Goal: Task Accomplishment & Management: Use online tool/utility

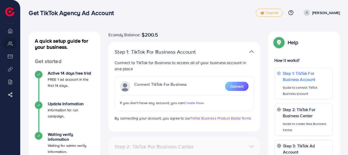
click at [232, 91] on div "Connect TikTok For Business Connect" at bounding box center [184, 86] width 129 height 10
click at [236, 88] on span "Connect" at bounding box center [236, 86] width 13 height 5
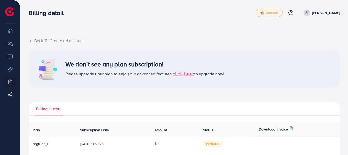
click at [321, 14] on p "[PERSON_NAME]" at bounding box center [326, 13] width 28 height 6
click at [285, 18] on div "Billing detail Upgrade Help Center Contact Support Plans and Pricing Term and p…" at bounding box center [184, 12] width 311 height 15
click at [9, 28] on li "Overview" at bounding box center [10, 31] width 20 height 10
click at [333, 11] on p "[PERSON_NAME]" at bounding box center [326, 13] width 28 height 6
click at [239, 27] on div "Back To Create ad account We don’t see any plan subscription! Please upgrade yo…" at bounding box center [184, 154] width 328 height 309
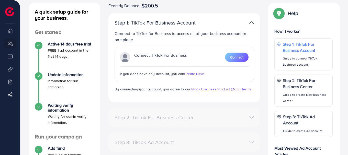
scroll to position [28, 0]
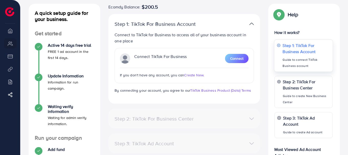
click at [297, 55] on p "Step 1: TikTok For Business Account" at bounding box center [307, 48] width 48 height 12
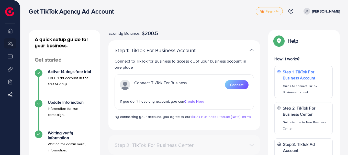
scroll to position [0, 0]
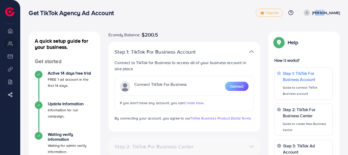
drag, startPoint x: 320, startPoint y: 17, endPoint x: 327, endPoint y: 15, distance: 7.5
click at [327, 15] on ul "Upgrade Help Center Contact Support Plans and Pricing Term and policy About Us …" at bounding box center [298, 13] width 84 height 8
click at [327, 15] on p "[PERSON_NAME]" at bounding box center [326, 13] width 28 height 6
click at [316, 29] on span "Log out" at bounding box center [310, 30] width 14 height 6
click at [11, 27] on li "Overview" at bounding box center [10, 31] width 20 height 10
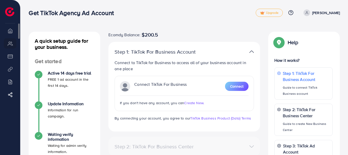
click at [12, 34] on li "Overview" at bounding box center [10, 31] width 20 height 10
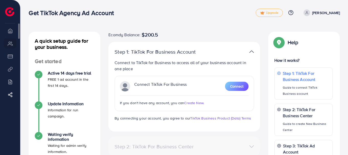
click at [12, 34] on li "Overview" at bounding box center [10, 31] width 20 height 10
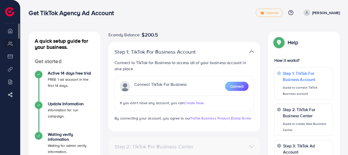
click at [12, 34] on li "Overview" at bounding box center [10, 31] width 20 height 10
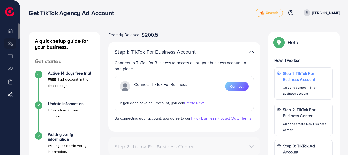
click at [12, 34] on li "Overview" at bounding box center [10, 31] width 20 height 10
click at [193, 104] on span "Create New." at bounding box center [194, 103] width 20 height 5
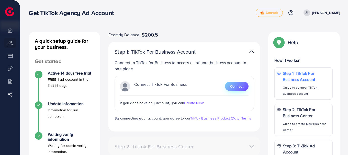
click at [239, 86] on span "Connect" at bounding box center [236, 86] width 13 height 5
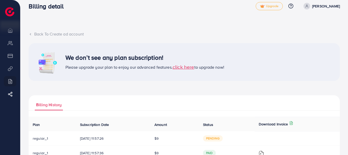
scroll to position [8, 0]
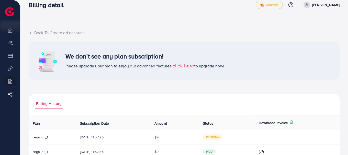
click at [144, 59] on h3 "We don’t see any plan subscription!" at bounding box center [145, 56] width 159 height 7
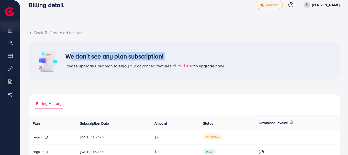
click at [144, 59] on h3 "We don’t see any plan subscription!" at bounding box center [145, 56] width 159 height 7
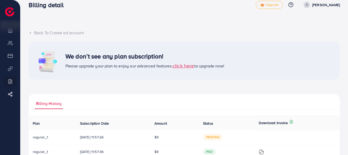
click at [190, 69] on span "click here" at bounding box center [184, 65] width 22 height 7
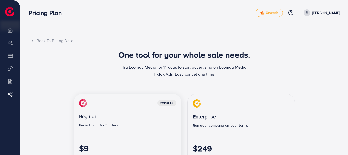
click at [62, 40] on div "Back To Billing Detail" at bounding box center [184, 41] width 307 height 6
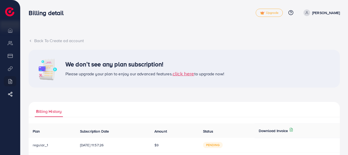
click at [183, 75] on span "click here" at bounding box center [184, 73] width 22 height 7
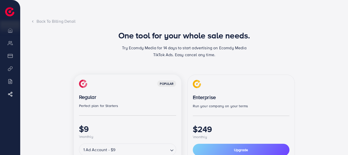
scroll to position [26, 0]
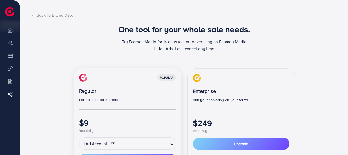
click at [55, 16] on div "Back To Billing Detail" at bounding box center [184, 15] width 307 height 6
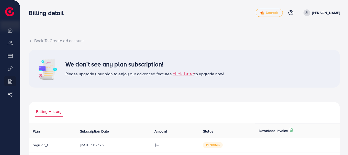
click at [32, 42] on div "Back To Create ad account" at bounding box center [184, 41] width 311 height 6
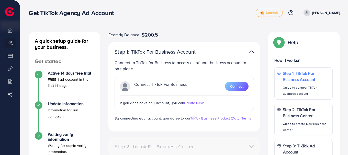
click at [199, 103] on span "Create New." at bounding box center [194, 103] width 20 height 5
click at [188, 103] on span "Create New." at bounding box center [194, 103] width 20 height 5
